Goal: Information Seeking & Learning: Learn about a topic

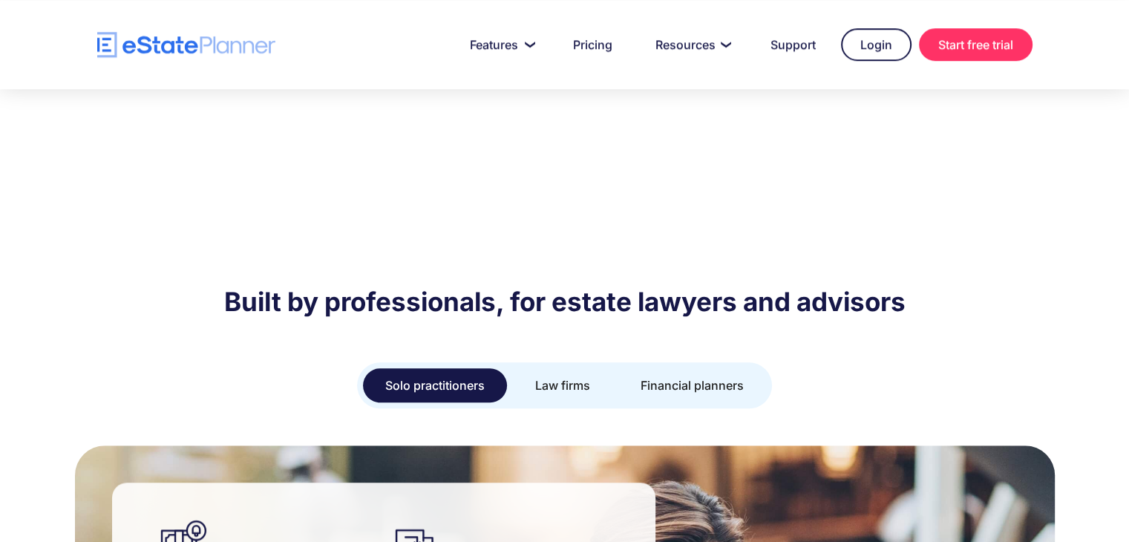
scroll to position [1178, 0]
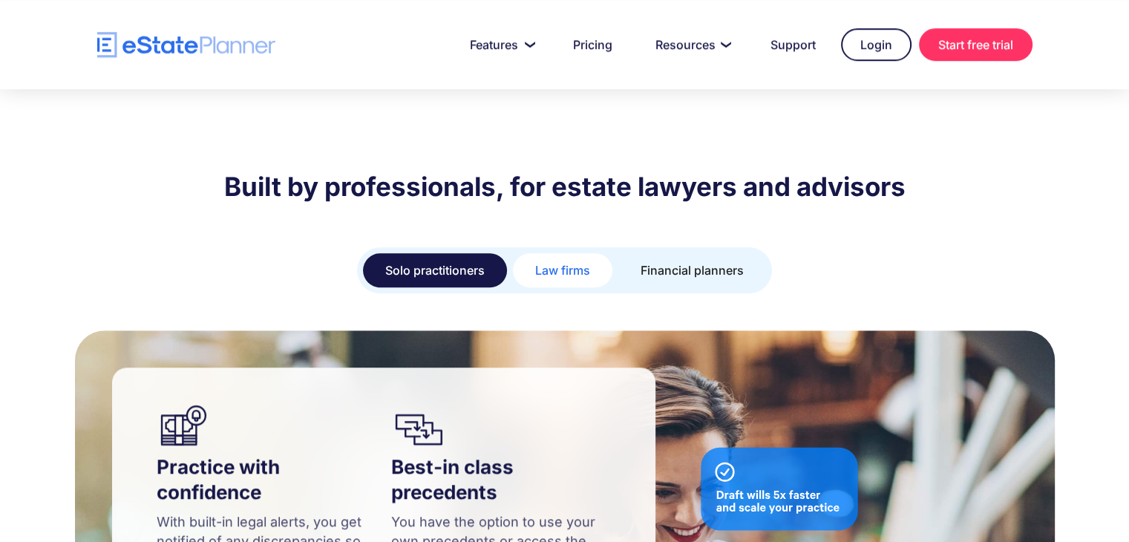
click at [585, 260] on div "Law firms" at bounding box center [562, 270] width 55 height 21
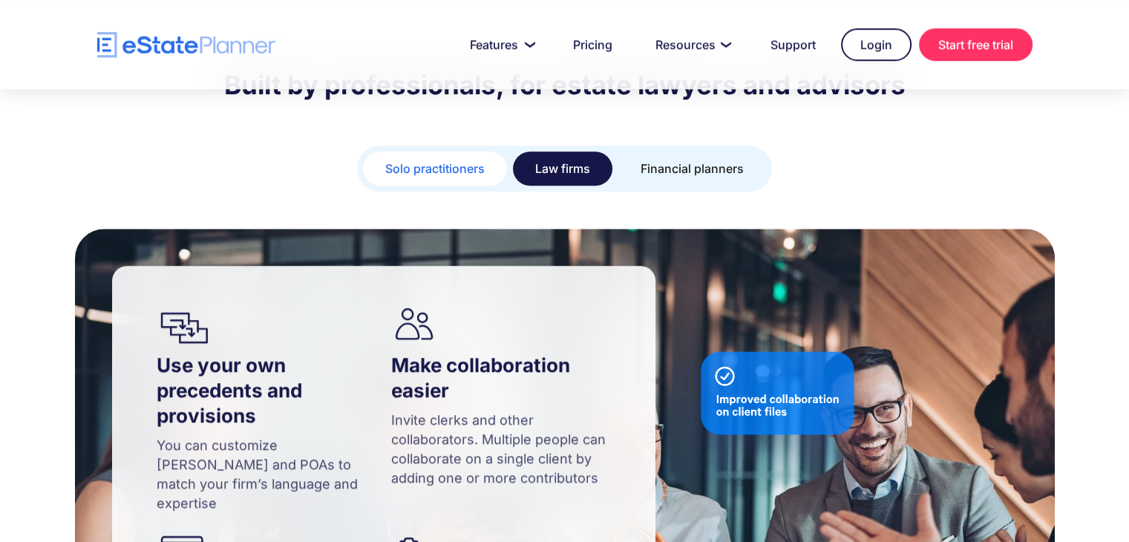
click at [469, 158] on div "Solo practitioners" at bounding box center [435, 168] width 100 height 21
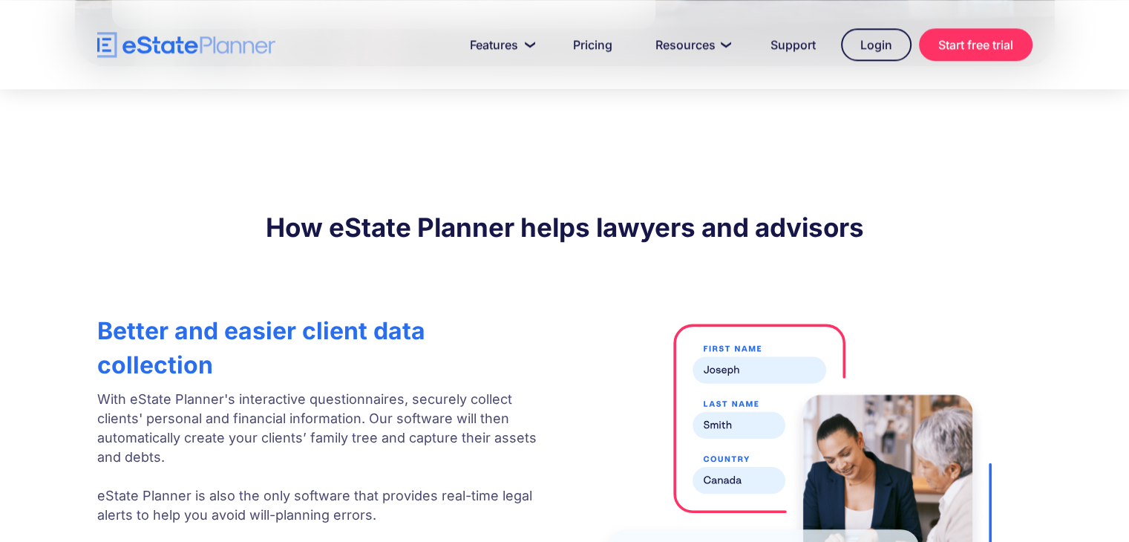
scroll to position [2057, 0]
click at [612, 54] on header "Features Capture Client Data Create Estate Plans Generate Legal Documents Prici…" at bounding box center [564, 44] width 1129 height 89
click at [604, 44] on link "Pricing" at bounding box center [592, 45] width 75 height 30
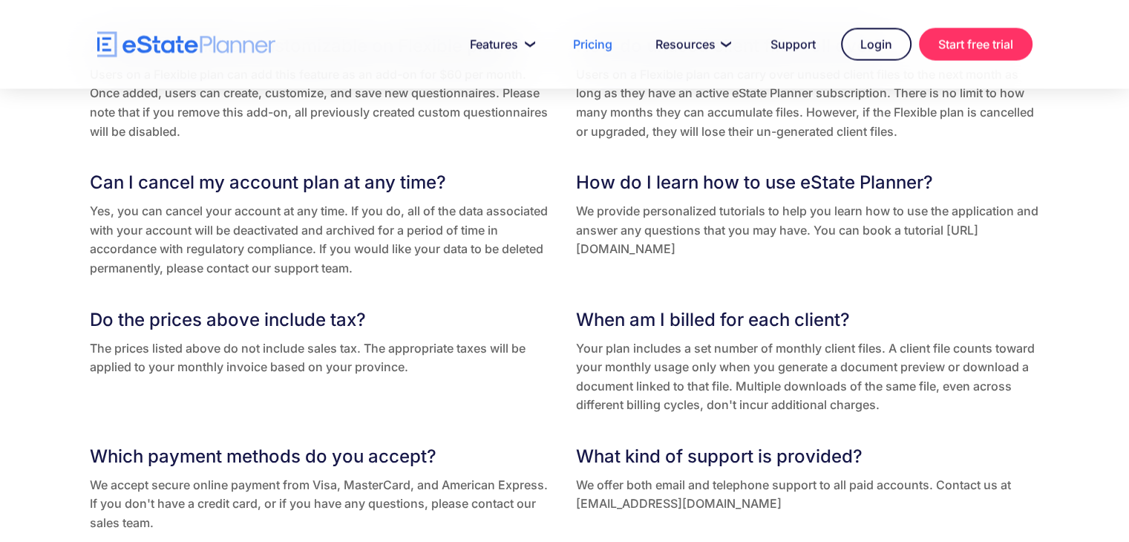
scroll to position [2991, 0]
